Goal: Check status: Check status

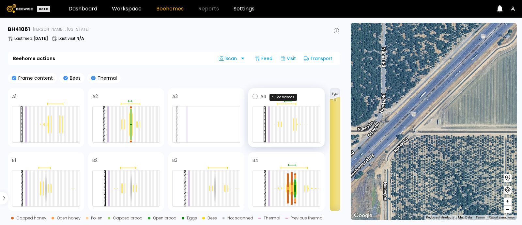
click at [282, 103] on div at bounding box center [287, 104] width 68 height 2
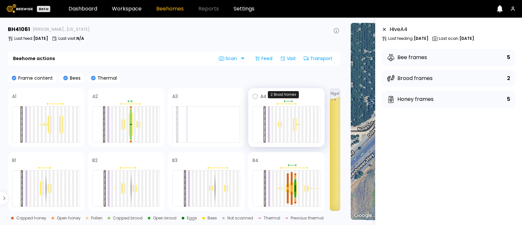
click at [290, 102] on div at bounding box center [287, 101] width 68 height 2
click at [287, 105] on div "A4" at bounding box center [286, 117] width 76 height 59
click at [286, 104] on div at bounding box center [287, 104] width 68 height 2
click at [253, 95] on icon at bounding box center [255, 96] width 5 height 5
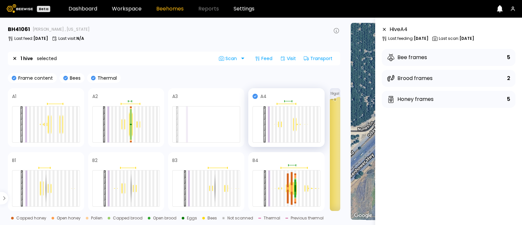
click at [257, 96] on icon at bounding box center [255, 96] width 5 height 5
click at [260, 163] on div "B4" at bounding box center [287, 160] width 68 height 8
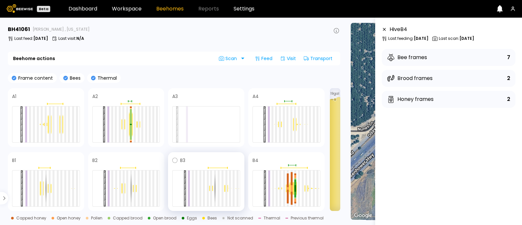
click at [203, 162] on span at bounding box center [212, 160] width 55 height 8
click at [77, 99] on span at bounding box center [52, 96] width 56 height 8
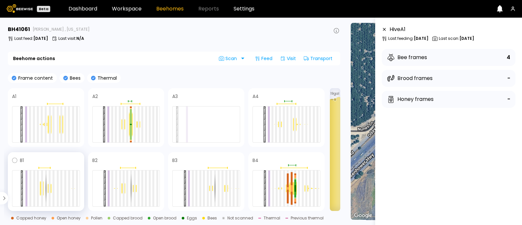
click at [66, 164] on div at bounding box center [46, 166] width 68 height 5
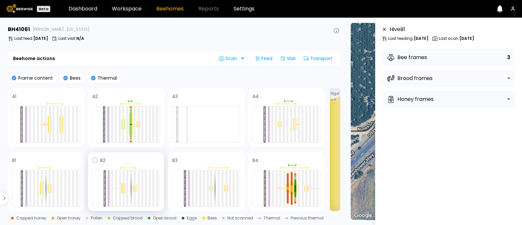
click at [116, 159] on span at bounding box center [132, 160] width 55 height 8
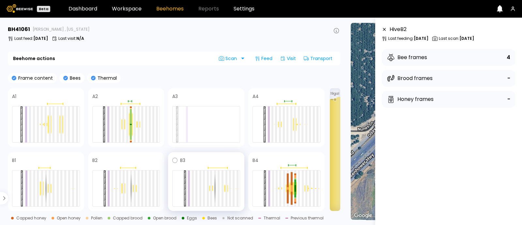
click at [181, 158] on h4 "B3" at bounding box center [182, 160] width 5 height 5
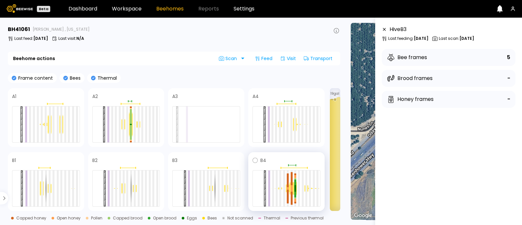
click at [265, 156] on div "B4" at bounding box center [287, 160] width 68 height 8
click at [274, 94] on span at bounding box center [294, 96] width 54 height 8
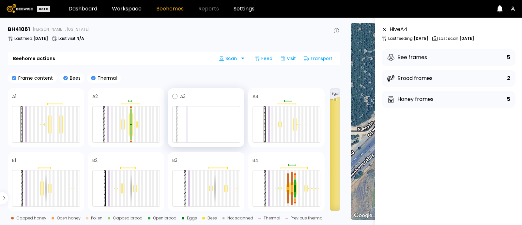
click at [191, 97] on span at bounding box center [213, 96] width 55 height 8
click at [145, 95] on span at bounding box center [133, 96] width 55 height 8
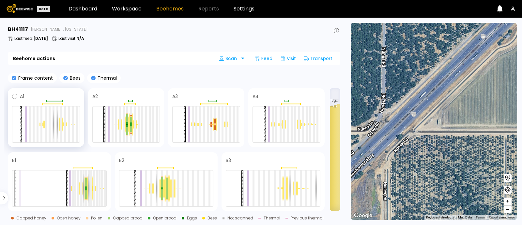
click at [32, 94] on span at bounding box center [52, 96] width 56 height 8
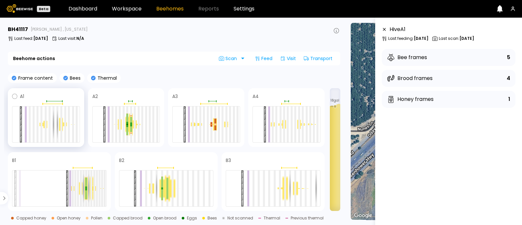
drag, startPoint x: 97, startPoint y: 95, endPoint x: 54, endPoint y: 103, distance: 44.2
click at [54, 103] on div at bounding box center [52, 103] width 20 height 1
click at [45, 103] on div at bounding box center [52, 103] width 20 height 1
drag, startPoint x: 122, startPoint y: 94, endPoint x: 46, endPoint y: 164, distance: 103.5
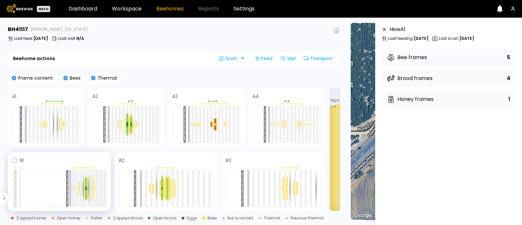
click at [46, 164] on div "B1" at bounding box center [59, 181] width 103 height 59
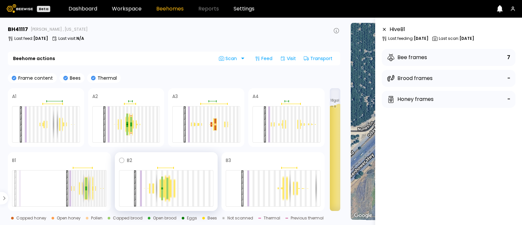
click at [137, 156] on div "B2" at bounding box center [166, 181] width 103 height 59
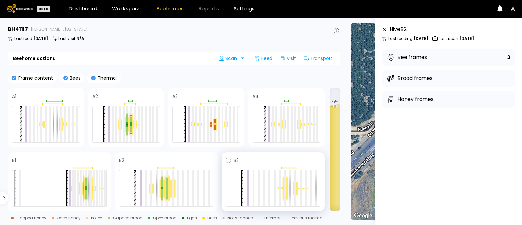
click at [260, 161] on span at bounding box center [280, 160] width 82 height 8
click at [275, 94] on span at bounding box center [294, 96] width 54 height 8
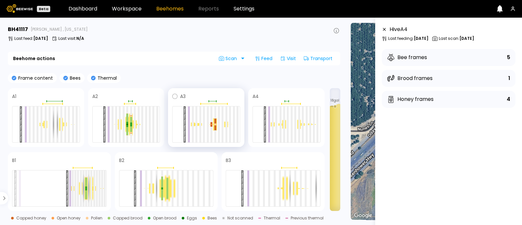
click at [206, 93] on span at bounding box center [213, 96] width 55 height 8
click at [133, 91] on div "A2" at bounding box center [126, 117] width 76 height 59
click at [73, 95] on span at bounding box center [52, 96] width 56 height 8
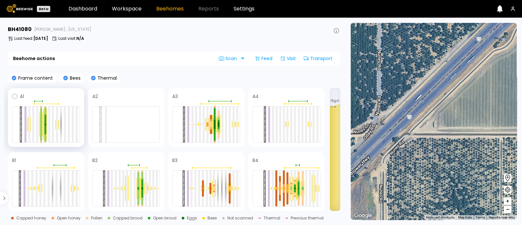
click at [64, 99] on span at bounding box center [52, 96] width 56 height 8
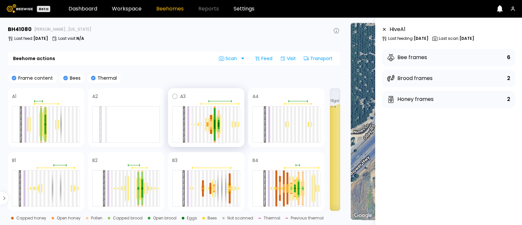
click at [198, 90] on div "A3" at bounding box center [206, 117] width 76 height 59
click at [267, 92] on span at bounding box center [294, 96] width 54 height 8
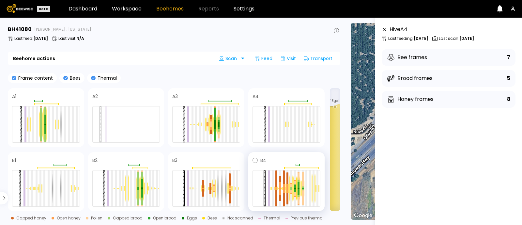
click at [272, 161] on span at bounding box center [293, 160] width 54 height 8
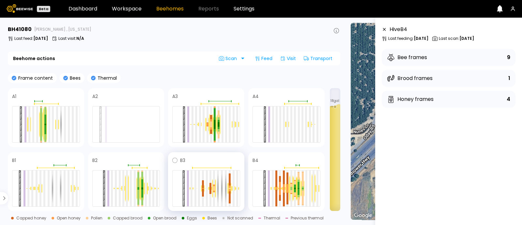
click at [206, 166] on div at bounding box center [206, 166] width 68 height 5
click at [193, 161] on span at bounding box center [212, 160] width 55 height 8
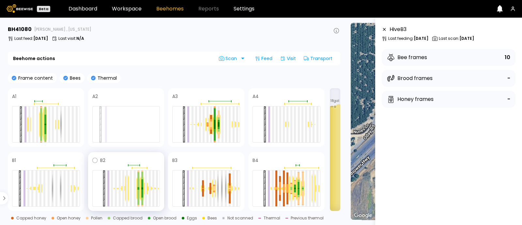
click at [122, 158] on span at bounding box center [132, 160] width 55 height 8
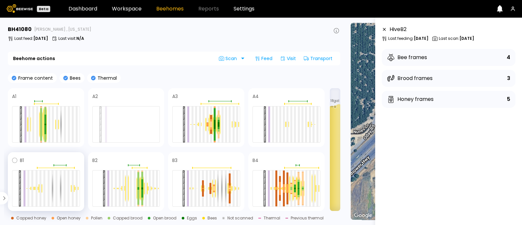
click at [75, 158] on span at bounding box center [52, 160] width 56 height 8
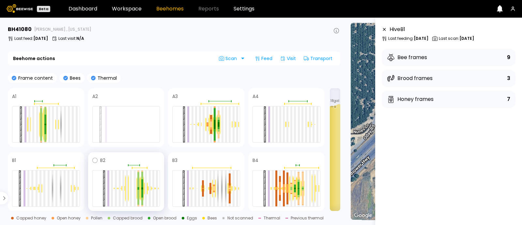
click at [125, 182] on div at bounding box center [127, 188] width 4 height 27
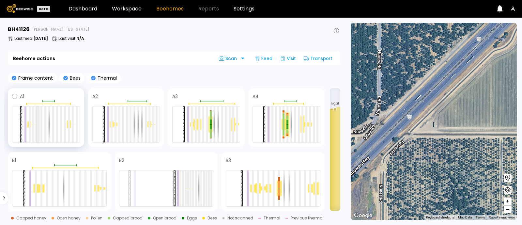
click at [37, 122] on div at bounding box center [38, 124] width 2 height 36
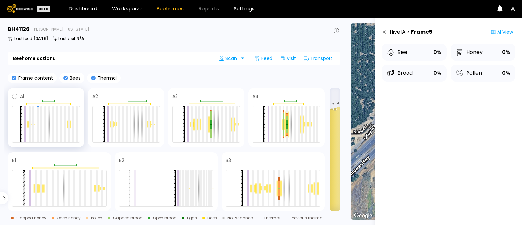
click at [31, 98] on span at bounding box center [52, 96] width 56 height 8
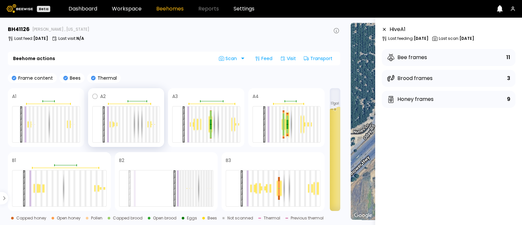
click at [127, 94] on span at bounding box center [133, 96] width 55 height 8
click at [231, 90] on div "A3" at bounding box center [206, 117] width 76 height 59
click at [293, 96] on span at bounding box center [294, 96] width 54 height 8
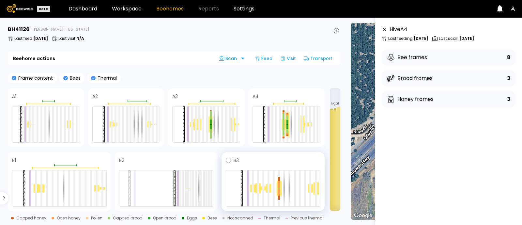
click at [253, 162] on span at bounding box center [280, 160] width 82 height 8
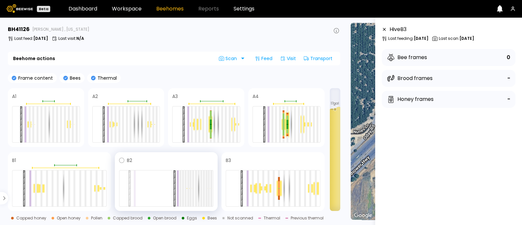
click at [159, 166] on div at bounding box center [166, 166] width 95 height 5
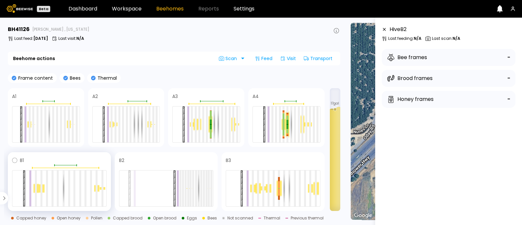
click at [83, 163] on span at bounding box center [65, 160] width 83 height 8
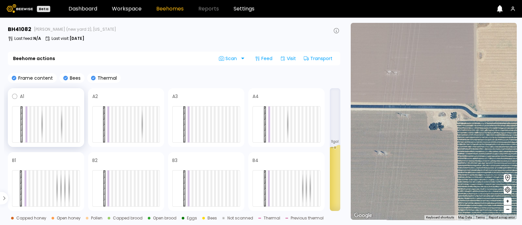
click at [70, 100] on span at bounding box center [52, 96] width 56 height 8
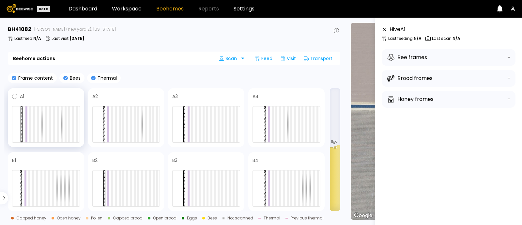
click at [70, 100] on span at bounding box center [52, 96] width 56 height 8
click at [132, 92] on span at bounding box center [133, 96] width 55 height 8
click at [205, 87] on div "Frame content Bees Thermal A1 A2 A3 A4 B1 B2 B3 B4 11 gal Capped honey Open hon…" at bounding box center [174, 158] width 333 height 170
click at [213, 95] on span at bounding box center [213, 96] width 55 height 8
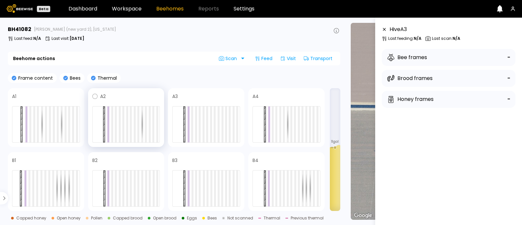
click at [137, 95] on span at bounding box center [133, 96] width 55 height 8
click at [54, 95] on span at bounding box center [52, 96] width 56 height 8
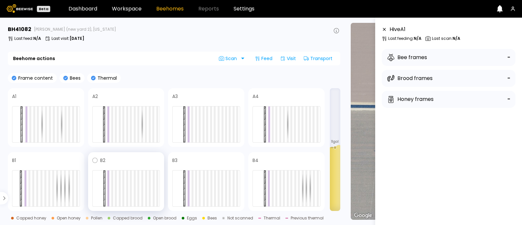
click at [140, 183] on div at bounding box center [126, 188] width 68 height 37
click at [135, 184] on div at bounding box center [135, 188] width 2 height 36
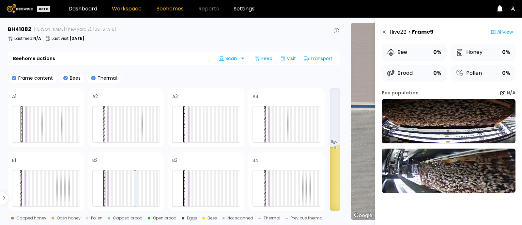
click at [129, 9] on link "Workspace" at bounding box center [127, 8] width 30 height 5
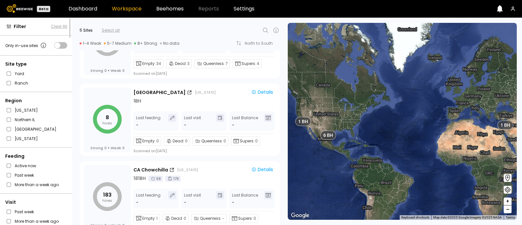
scroll to position [125, 0]
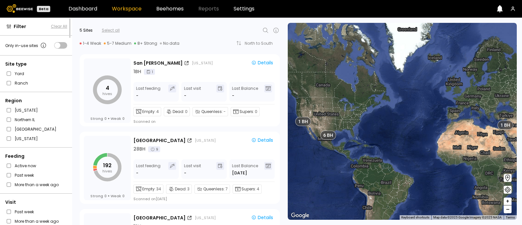
click at [511, 6] on icon "button" at bounding box center [513, 8] width 5 height 5
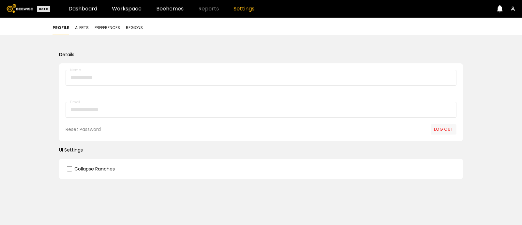
click at [437, 127] on button "Log out" at bounding box center [444, 129] width 26 height 10
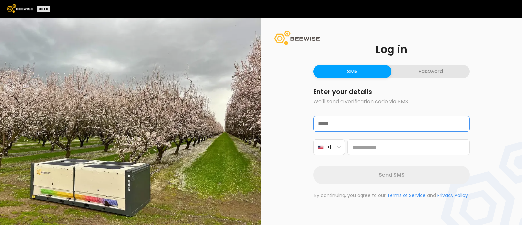
click at [437, 127] on input "email" at bounding box center [392, 123] width 156 height 15
type input "**********"
click at [425, 74] on button "Password" at bounding box center [431, 71] width 78 height 13
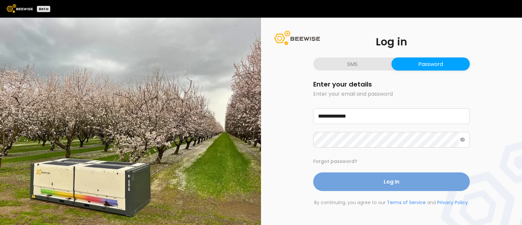
click at [409, 185] on button "Log In" at bounding box center [391, 181] width 157 height 19
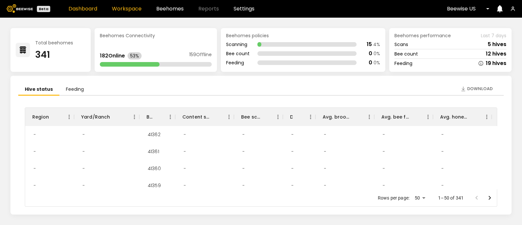
click at [127, 9] on link "Workspace" at bounding box center [127, 8] width 30 height 5
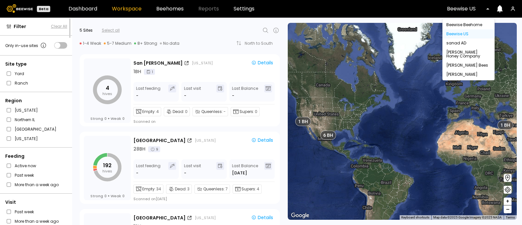
click at [464, 4] on div "Beewise US" at bounding box center [466, 8] width 47 height 15
click at [460, 71] on div "[PERSON_NAME]" at bounding box center [469, 74] width 52 height 9
click at [458, 72] on div "[PERSON_NAME]" at bounding box center [469, 74] width 44 height 4
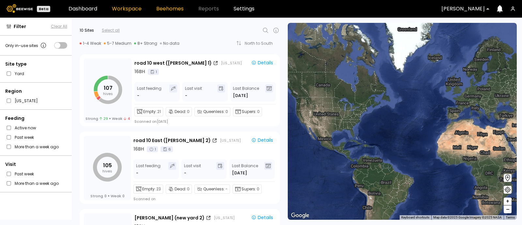
click at [170, 10] on link "Beehomes" at bounding box center [169, 8] width 27 height 5
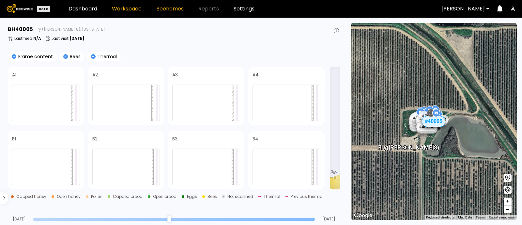
click at [114, 10] on link "Workspace" at bounding box center [127, 8] width 30 height 5
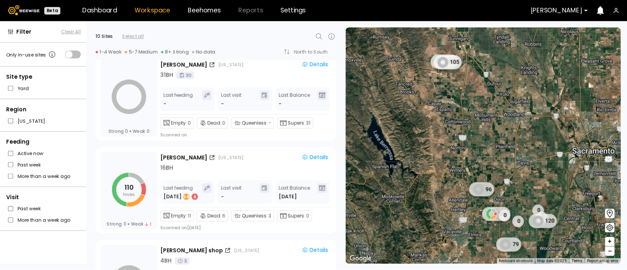
scroll to position [242, 0]
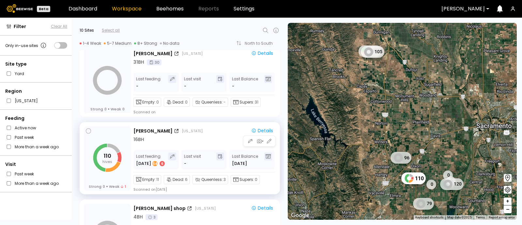
click at [113, 160] on icon "110 hives" at bounding box center [107, 157] width 29 height 29
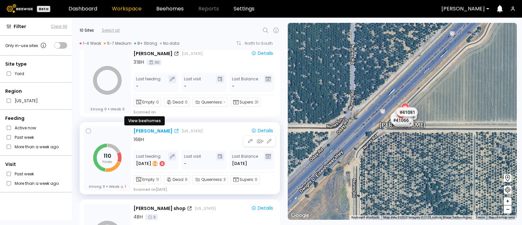
click at [138, 133] on div "Nunes" at bounding box center [153, 131] width 39 height 7
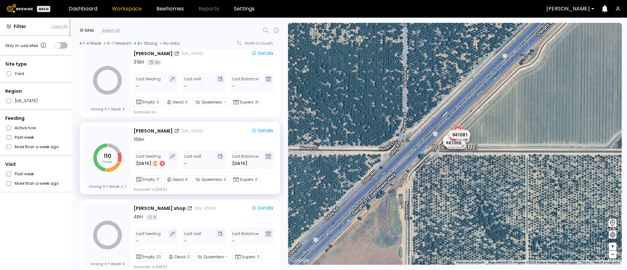
click at [522, 12] on div "[PERSON_NAME]" at bounding box center [568, 8] width 53 height 15
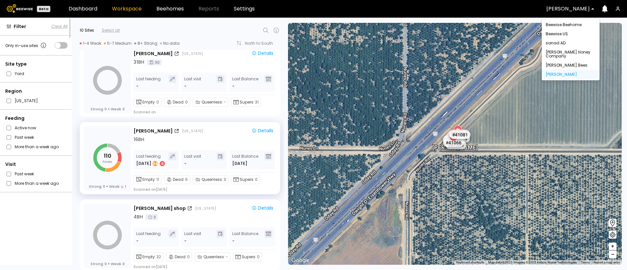
click at [522, 6] on div at bounding box center [567, 9] width 43 height 6
click at [522, 11] on div at bounding box center [567, 9] width 43 height 6
click at [522, 72] on div "[PERSON_NAME]" at bounding box center [571, 74] width 50 height 4
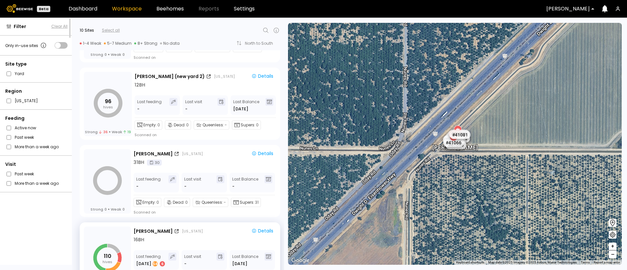
scroll to position [0, 0]
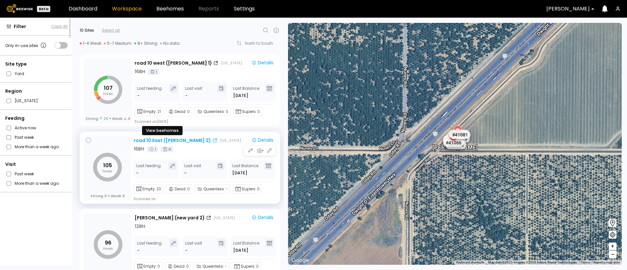
click at [171, 140] on div "road 10 East (Dixon 2)" at bounding box center [172, 140] width 77 height 7
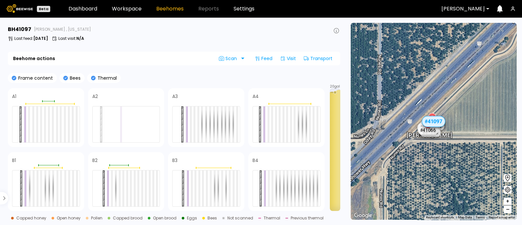
click at [182, 62] on div "Beehome actions Scan Feed Visit Transport" at bounding box center [174, 59] width 333 height 14
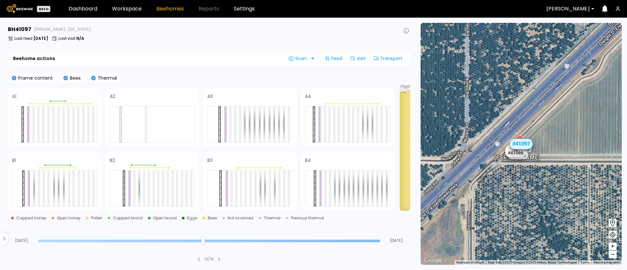
click at [232, 225] on input "range" at bounding box center [209, 241] width 342 height 3
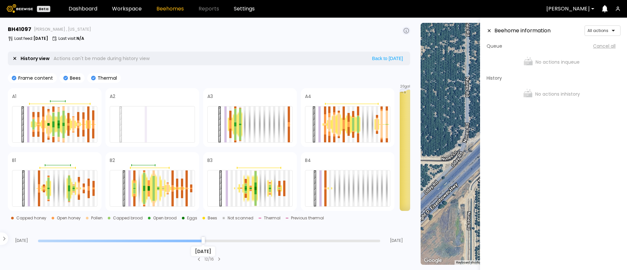
click at [199, 225] on input "range" at bounding box center [209, 241] width 342 height 3
click at [262, 225] on input "range" at bounding box center [209, 241] width 342 height 3
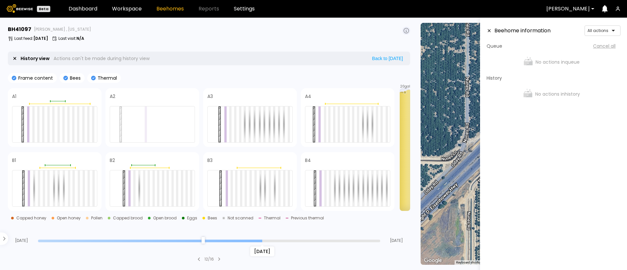
click at [301, 225] on div "Aug 23" at bounding box center [209, 240] width 342 height 5
click at [307, 225] on input "range" at bounding box center [209, 241] width 342 height 3
click at [343, 225] on div "Aug 27" at bounding box center [209, 240] width 342 height 5
click at [346, 117] on div at bounding box center [347, 124] width 85 height 37
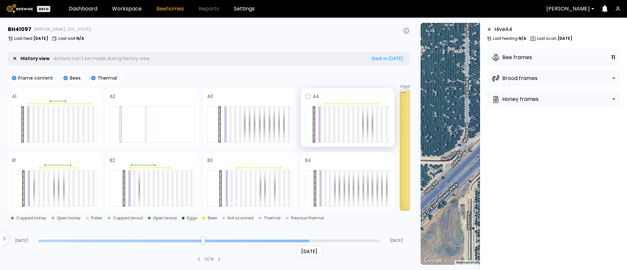
click at [340, 121] on div at bounding box center [347, 124] width 85 height 37
click at [339, 121] on div at bounding box center [339, 124] width 2 height 36
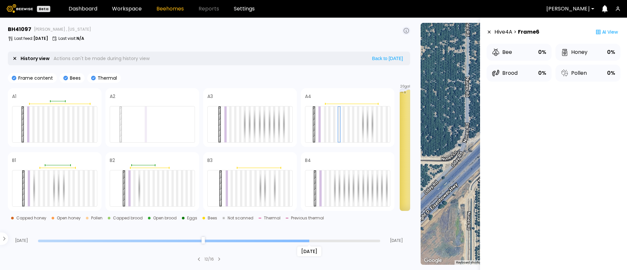
click at [379, 225] on input "range" at bounding box center [209, 241] width 342 height 3
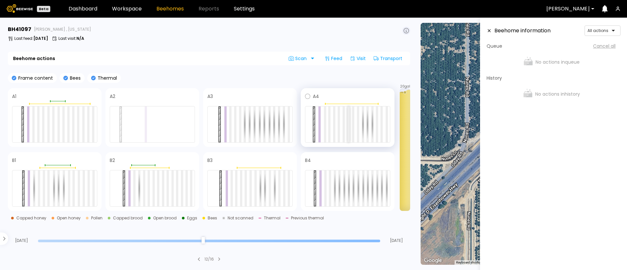
click at [347, 127] on div at bounding box center [348, 124] width 2 height 36
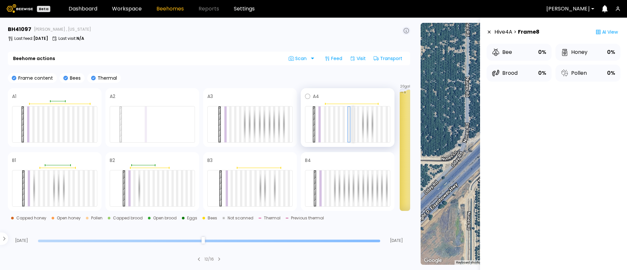
click at [353, 126] on div at bounding box center [353, 124] width 2 height 36
click at [354, 120] on div at bounding box center [353, 124] width 2 height 35
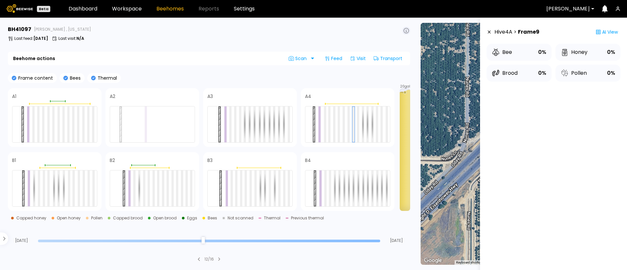
type input "**"
click at [246, 225] on input "range" at bounding box center [209, 241] width 342 height 3
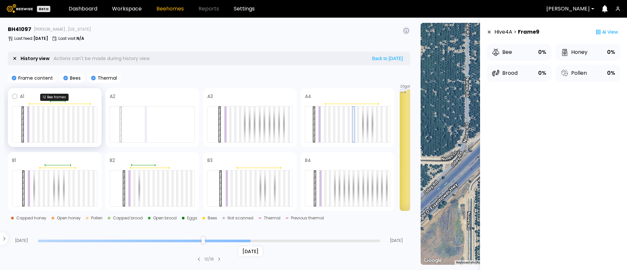
click at [38, 102] on div at bounding box center [54, 102] width 85 height 5
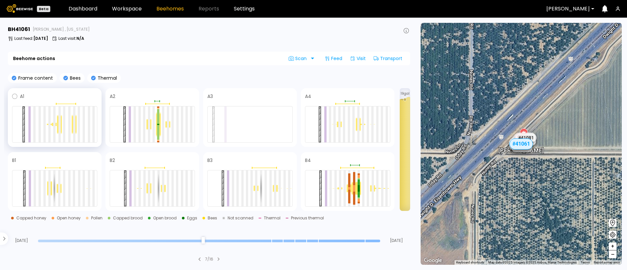
click at [42, 92] on span at bounding box center [60, 96] width 73 height 8
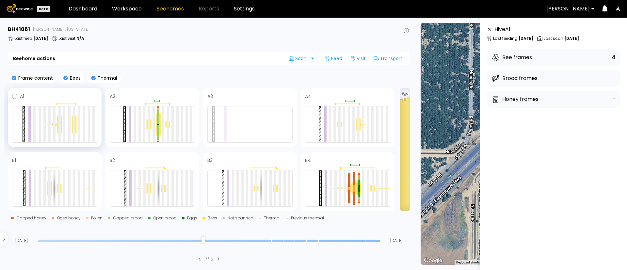
click at [42, 101] on div at bounding box center [54, 102] width 85 height 5
click at [134, 91] on div "A2" at bounding box center [152, 117] width 94 height 59
click at [159, 128] on div at bounding box center [158, 132] width 2 height 15
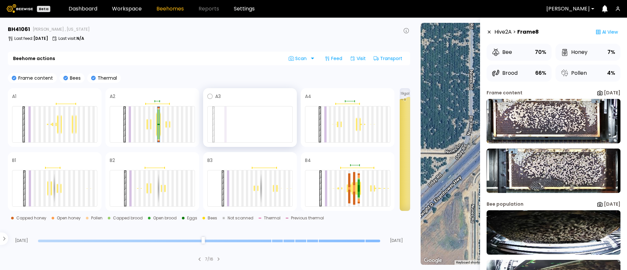
click at [259, 92] on div "A3" at bounding box center [250, 117] width 94 height 59
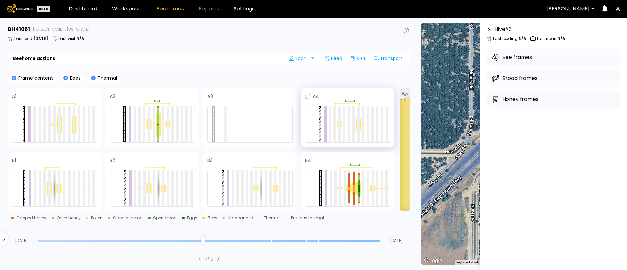
click at [339, 93] on span at bounding box center [354, 96] width 71 height 8
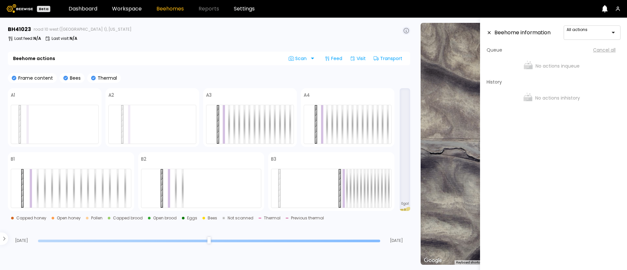
drag, startPoint x: 380, startPoint y: 240, endPoint x: 380, endPoint y: 245, distance: 4.6
click at [380, 242] on input "range" at bounding box center [209, 241] width 342 height 3
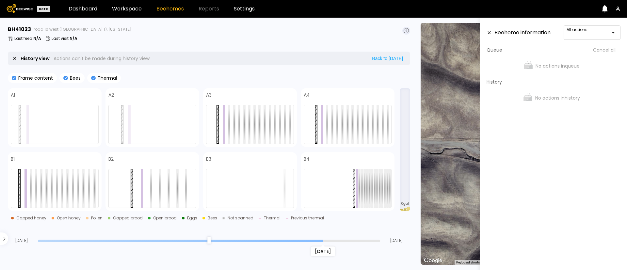
drag, startPoint x: 378, startPoint y: 239, endPoint x: 321, endPoint y: 232, distance: 57.9
type input "*"
click at [321, 240] on input "range" at bounding box center [209, 241] width 342 height 3
